Goal: Information Seeking & Learning: Learn about a topic

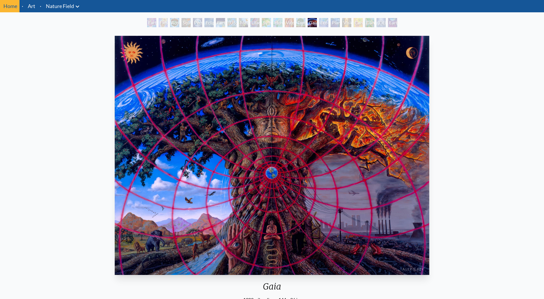
scroll to position [29, 0]
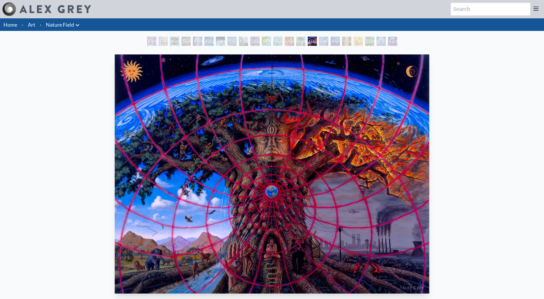
click at [296, 37] on div "Tree & Person" at bounding box center [300, 41] width 9 height 9
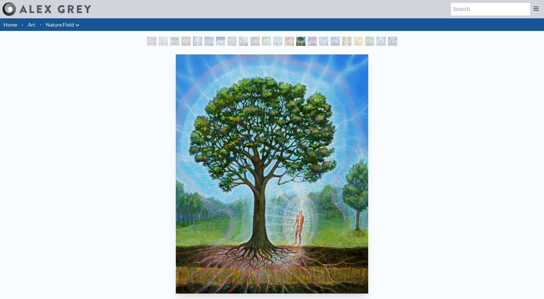
click at [273, 40] on div "Humming Bird" at bounding box center [277, 41] width 9 height 9
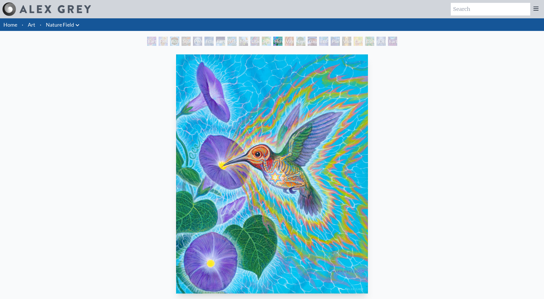
click at [253, 41] on div "Lilacs" at bounding box center [254, 41] width 9 height 9
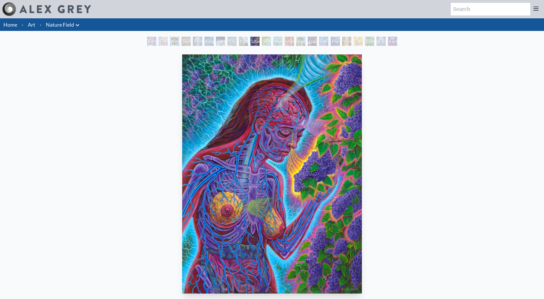
click at [242, 39] on div "Metamorphosis" at bounding box center [243, 41] width 9 height 9
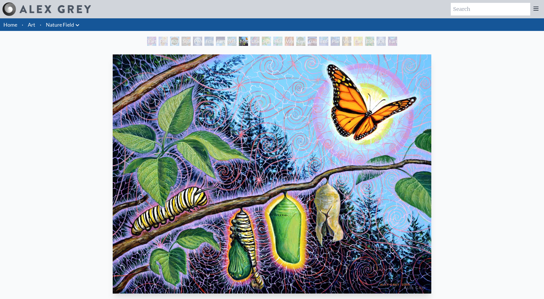
click at [220, 41] on div "Earth Energies" at bounding box center [220, 41] width 9 height 9
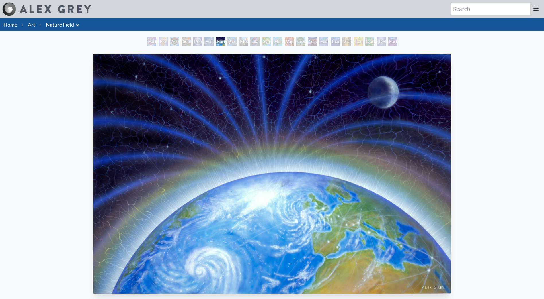
click at [199, 41] on div "Person Planet" at bounding box center [197, 41] width 9 height 9
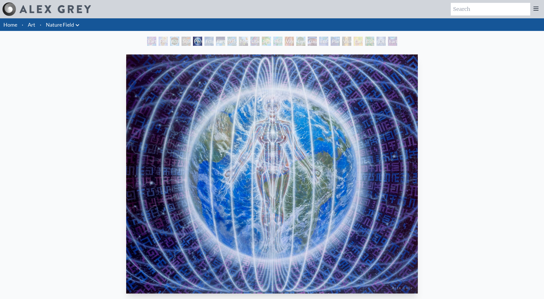
click at [170, 43] on div "Acorn Dream" at bounding box center [174, 41] width 9 height 9
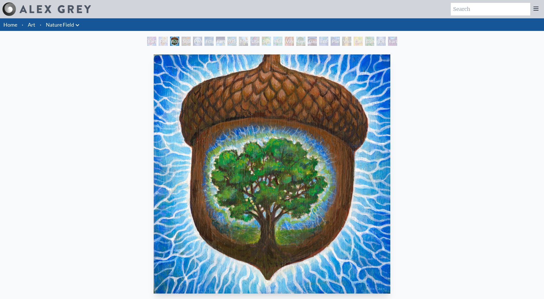
click at [150, 42] on div "Earth Witness" at bounding box center [151, 41] width 9 height 9
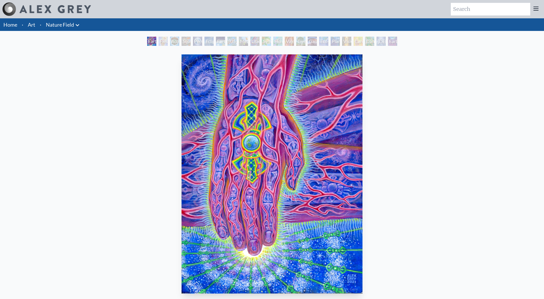
click at [12, 25] on link "Home" at bounding box center [10, 24] width 14 height 6
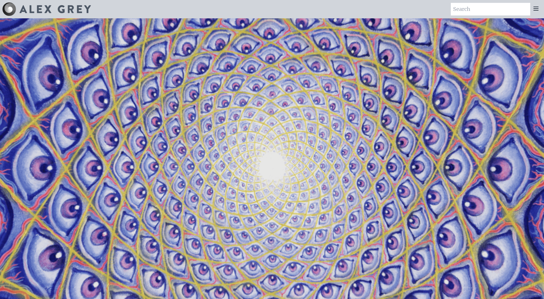
click at [535, 12] on icon at bounding box center [535, 8] width 7 height 7
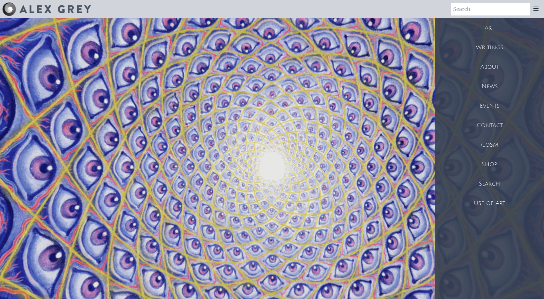
click at [493, 30] on div "Art" at bounding box center [489, 27] width 109 height 19
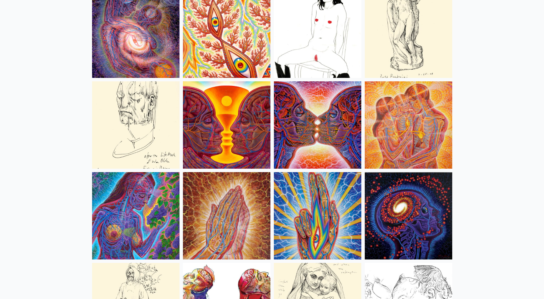
scroll to position [1977, 0]
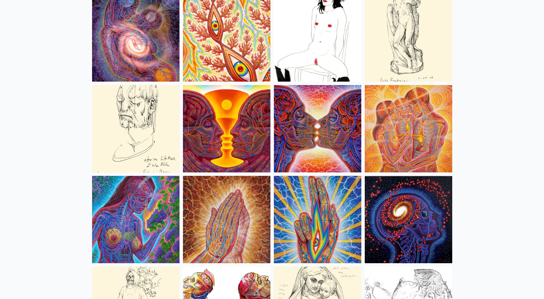
click at [424, 211] on img at bounding box center [408, 219] width 87 height 87
